Goal: Transaction & Acquisition: Subscribe to service/newsletter

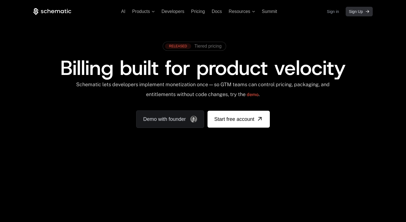
click at [355, 10] on span "Sign Up" at bounding box center [356, 12] width 14 height 6
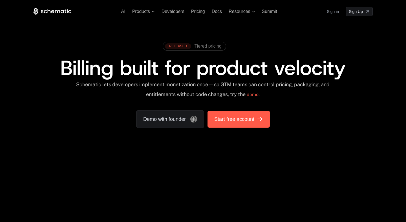
click at [231, 119] on span "Start free account" at bounding box center [234, 119] width 40 height 8
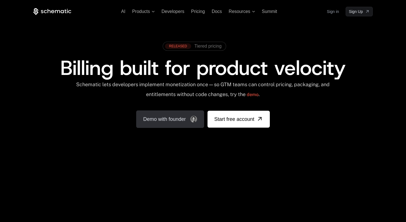
click at [180, 122] on link "Demo with founder" at bounding box center [170, 118] width 68 height 17
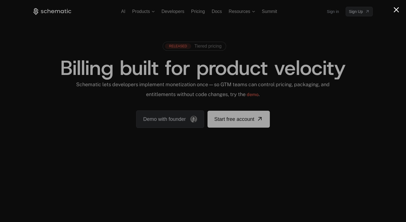
click at [394, 9] on button "Close modal" at bounding box center [395, 9] width 5 height 5
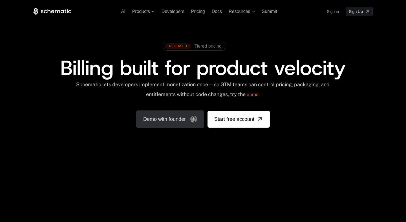
click at [183, 120] on link "Demo with founder" at bounding box center [170, 118] width 68 height 17
